Goal: Task Accomplishment & Management: Complete application form

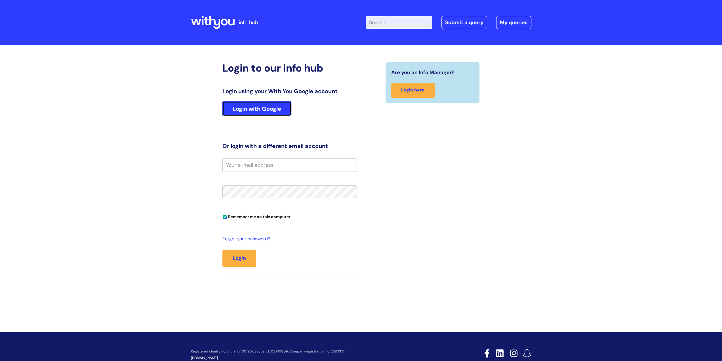
click at [264, 107] on link "Login with Google" at bounding box center [256, 108] width 69 height 15
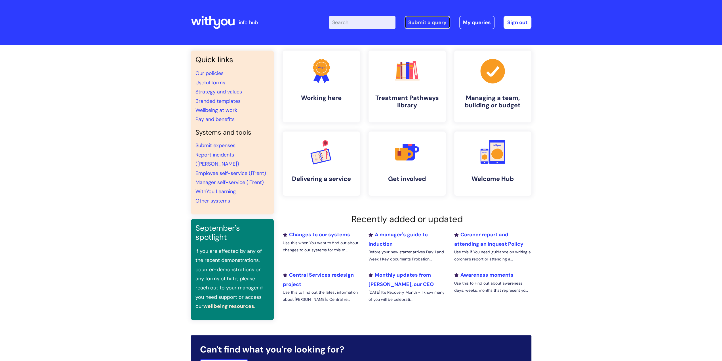
click at [421, 23] on link "Submit a query" at bounding box center [428, 22] width 46 height 13
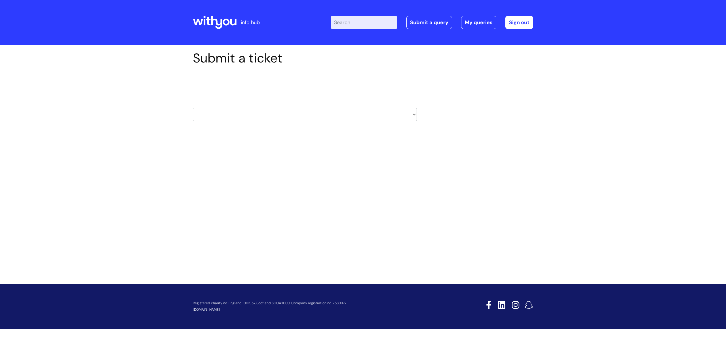
click at [306, 115] on select "HR / People IT and Support Clinical Drug Alerts Finance Accounts Data Support T…" at bounding box center [305, 114] width 224 height 13
select select "systems"
click at [193, 108] on select "HR / People IT and Support Clinical Drug Alerts Finance Accounts Data Support T…" at bounding box center [305, 114] width 224 height 13
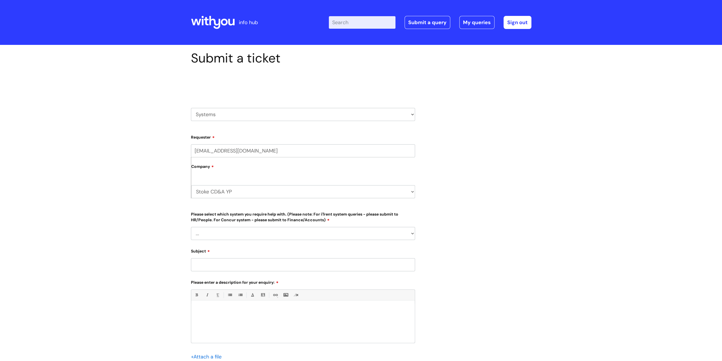
click at [309, 191] on select "Stoke CD&A YP WithYou Current Staff" at bounding box center [303, 191] width 224 height 13
select select "80004418241"
click at [191, 185] on select "Stoke CD&A YP WithYou Current Staff" at bounding box center [303, 191] width 224 height 13
click at [258, 235] on select "... Ulysses Helpdesk Monday.com Nebula fault ILLY CarePath fault Halo fault E-c…" at bounding box center [303, 233] width 224 height 13
select select "[PERSON_NAME]"
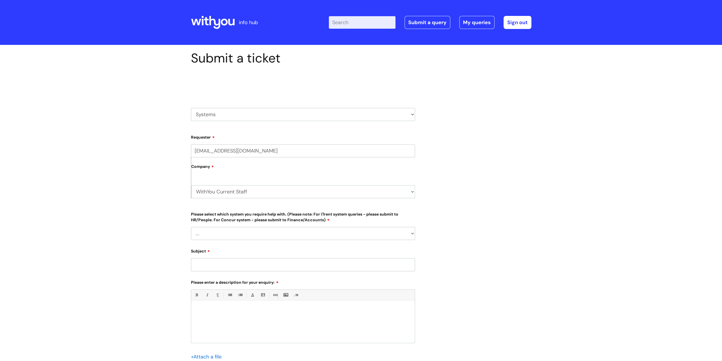
click at [191, 227] on select "... Ulysses Helpdesk Monday.com Nebula fault ILLY CarePath fault Halo fault E-c…" at bounding box center [303, 233] width 224 height 13
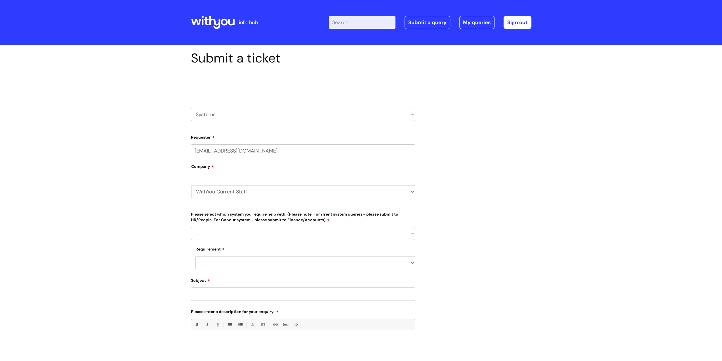
click at [234, 261] on select "... Login required Data report assistance Reporting a fault" at bounding box center [306, 262] width 220 height 13
select select "Reporting a fault"
click at [196, 256] on select "... Login required Data report assistance Reporting a fault" at bounding box center [306, 262] width 220 height 13
click at [247, 293] on input "Subject" at bounding box center [303, 293] width 224 height 13
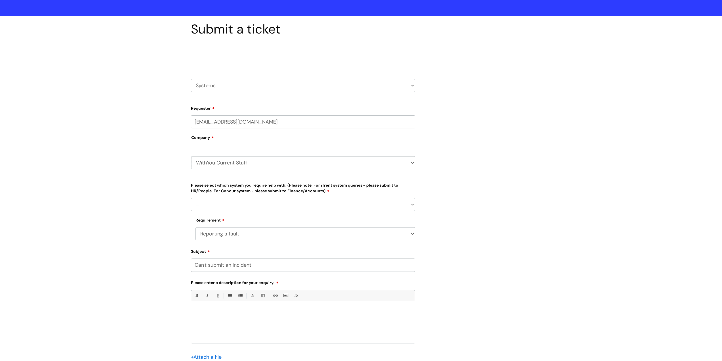
scroll to position [57, 0]
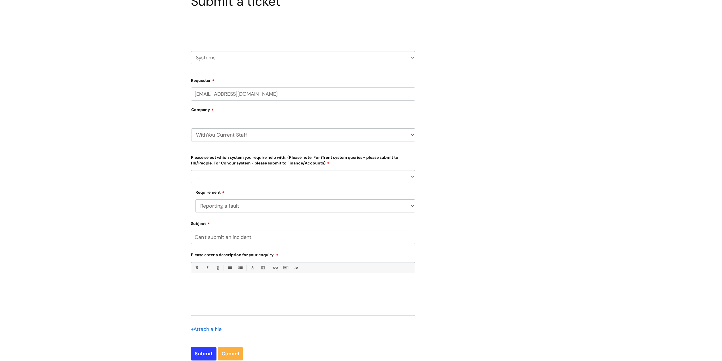
type input "Can't submit an incident"
click at [222, 295] on div at bounding box center [303, 295] width 224 height 39
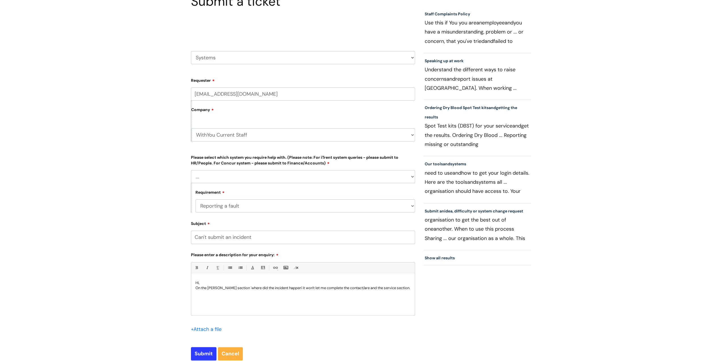
click at [358, 289] on p "On the Ulysses section 'where did the incident happen' it won't let me complete…" at bounding box center [303, 287] width 215 height 5
click at [403, 288] on p "On the [PERSON_NAME] section 'where did the incident happen' it won't let me co…" at bounding box center [303, 290] width 215 height 10
click at [204, 356] on input "Submit" at bounding box center [204, 353] width 26 height 13
type input "Please Wait..."
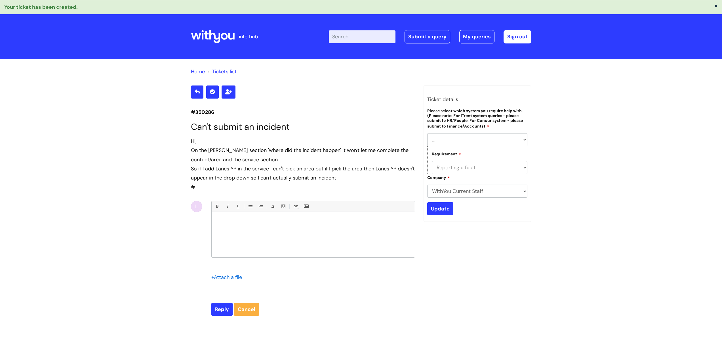
select select "[PERSON_NAME]"
select select "Reporting a fault"
